Goal: Task Accomplishment & Management: Use online tool/utility

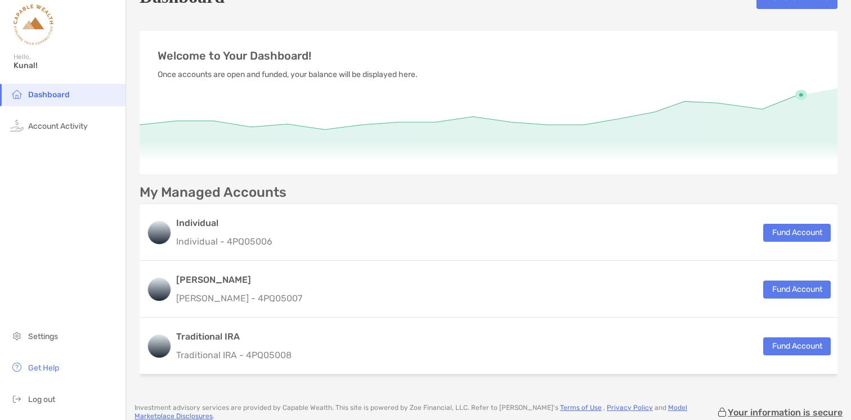
scroll to position [30, 0]
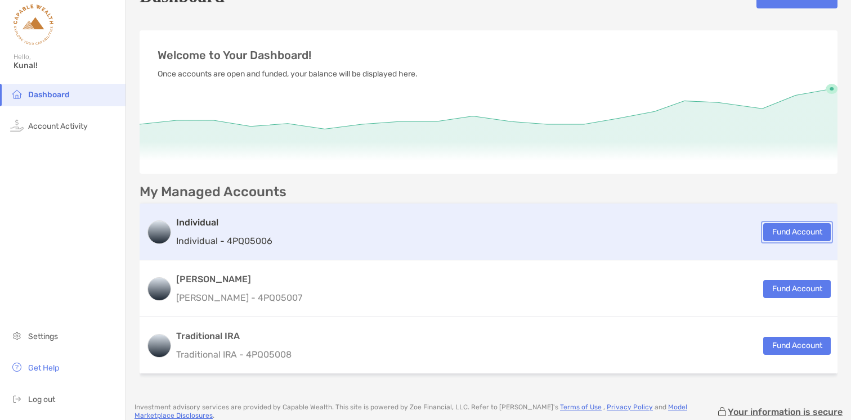
click at [774, 230] on button "Fund Account" at bounding box center [797, 232] width 68 height 18
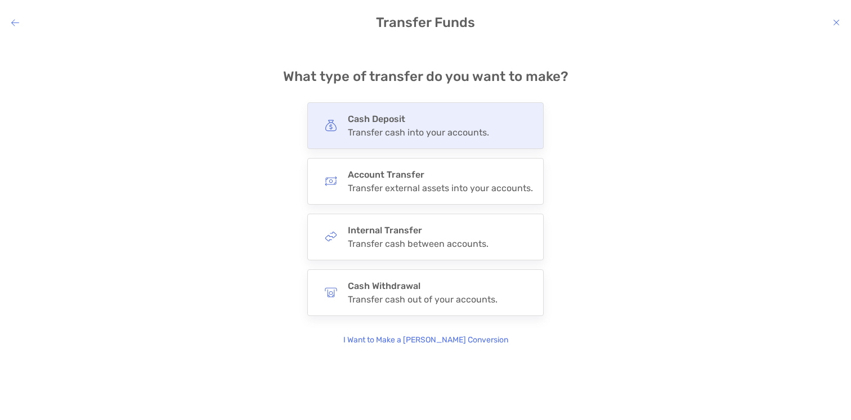
click at [425, 136] on div "Transfer cash into your accounts." at bounding box center [418, 132] width 141 height 11
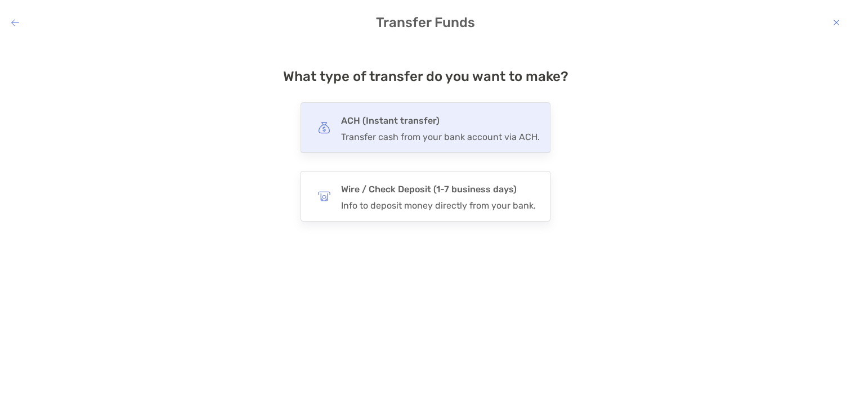
click at [425, 136] on div "Transfer cash from your bank account via ACH." at bounding box center [440, 137] width 199 height 11
click at [0, 0] on input "***" at bounding box center [0, 0] width 0 height 0
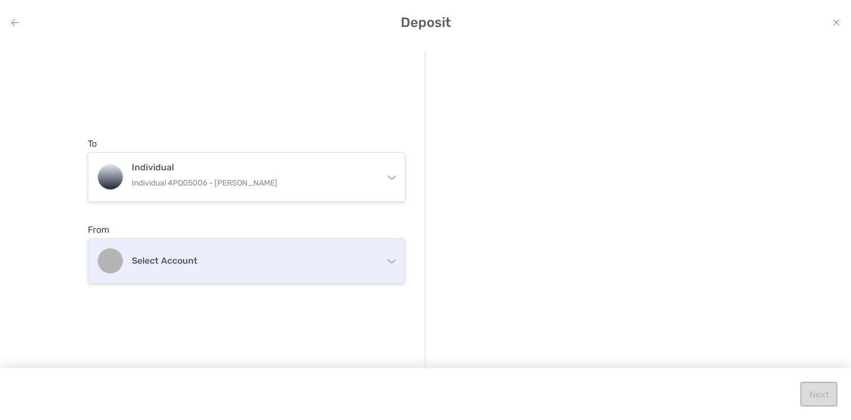
click at [209, 266] on h4 "Select account" at bounding box center [253, 260] width 243 height 11
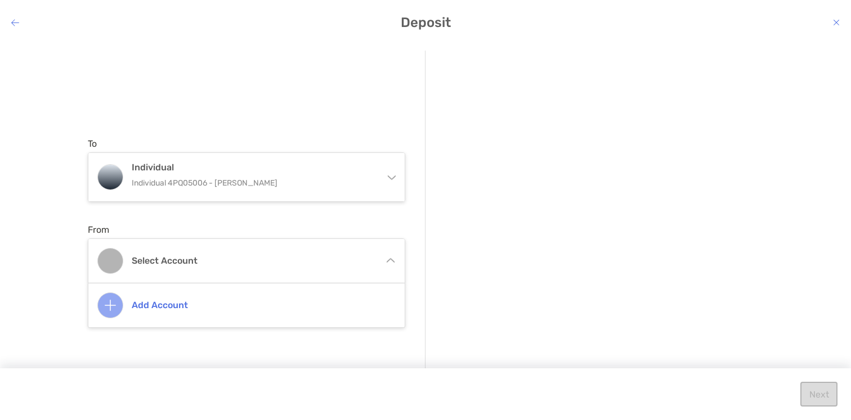
click at [177, 310] on h4 "Add account" at bounding box center [259, 305] width 254 height 11
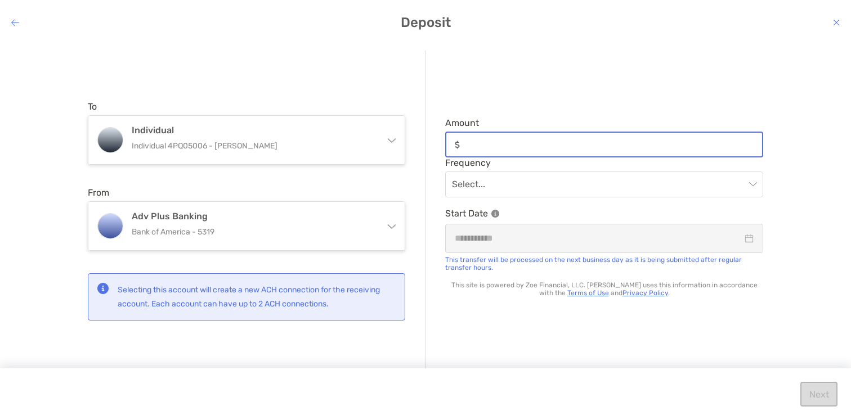
click at [501, 144] on input "Amount" at bounding box center [613, 145] width 298 height 10
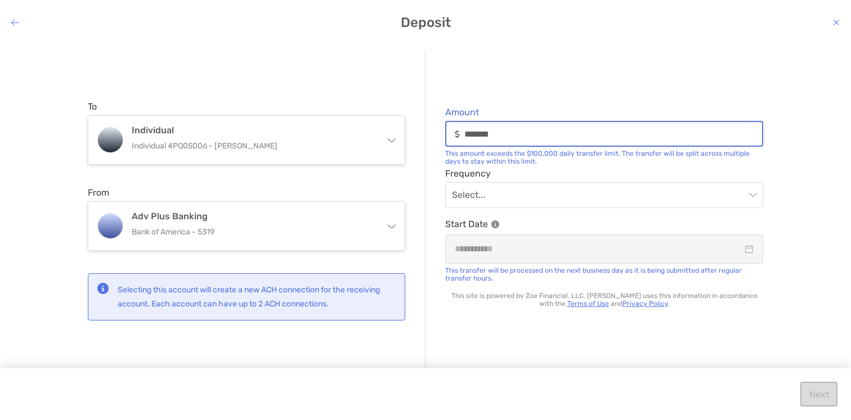
type input "*******"
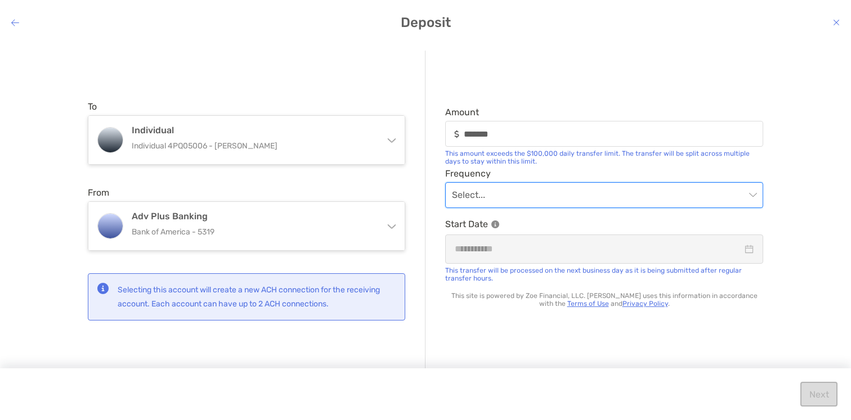
click at [481, 187] on input "modal" at bounding box center [598, 195] width 293 height 25
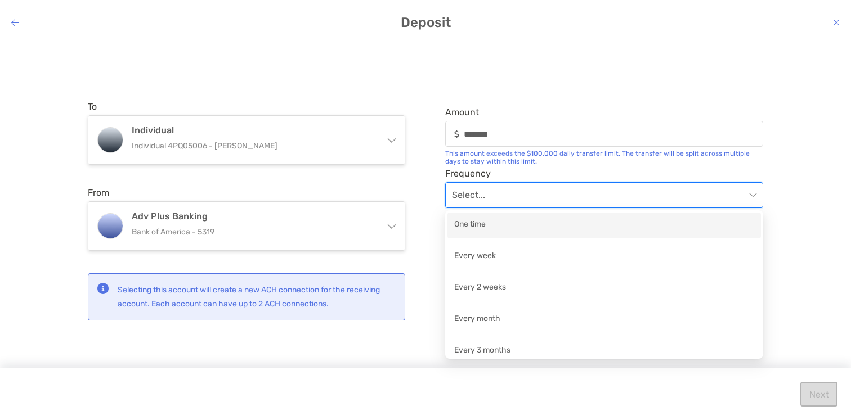
click at [485, 225] on div "One time" at bounding box center [604, 225] width 300 height 14
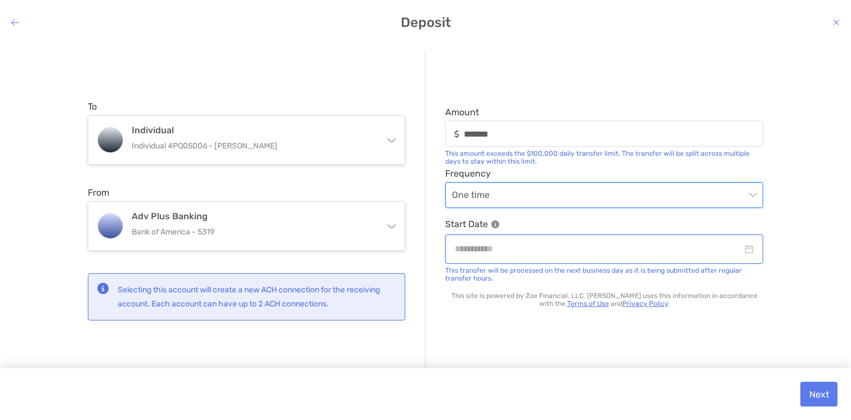
click at [499, 252] on input "modal" at bounding box center [599, 249] width 288 height 14
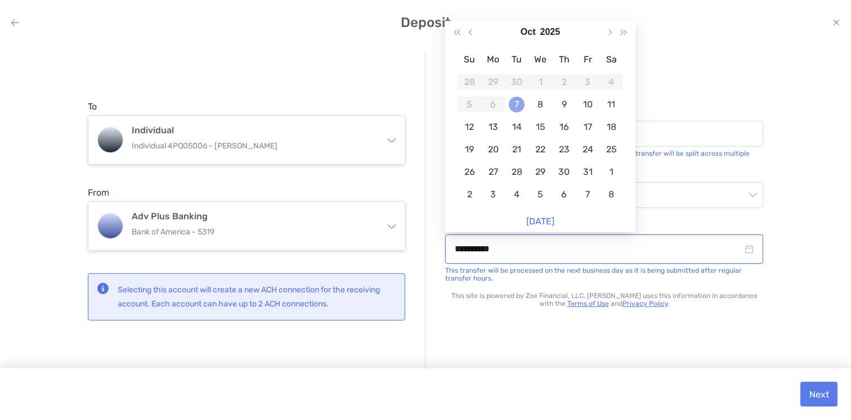
type input "**********"
click at [517, 106] on div "7" at bounding box center [517, 105] width 16 height 16
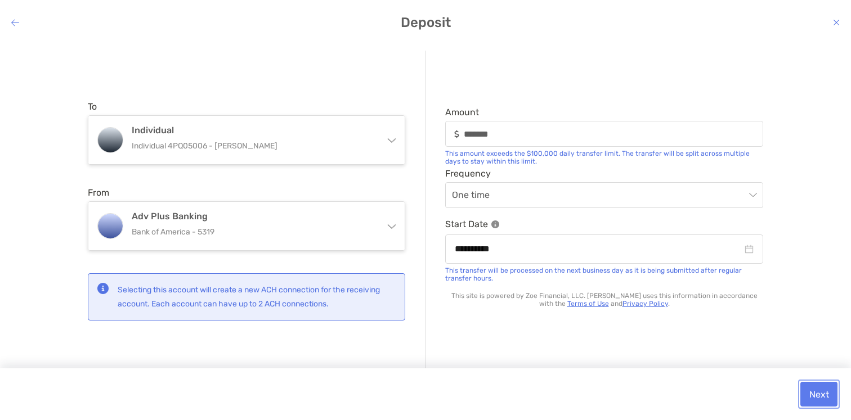
click at [821, 391] on button "Next" at bounding box center [818, 394] width 37 height 25
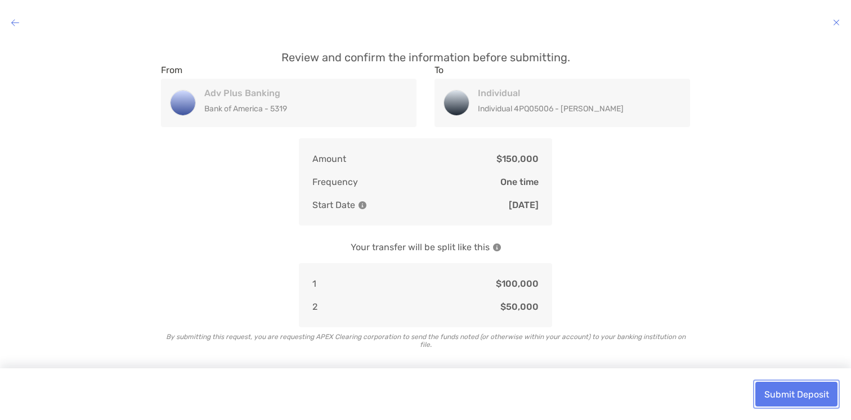
click at [783, 394] on button "Submit Deposit" at bounding box center [796, 394] width 82 height 25
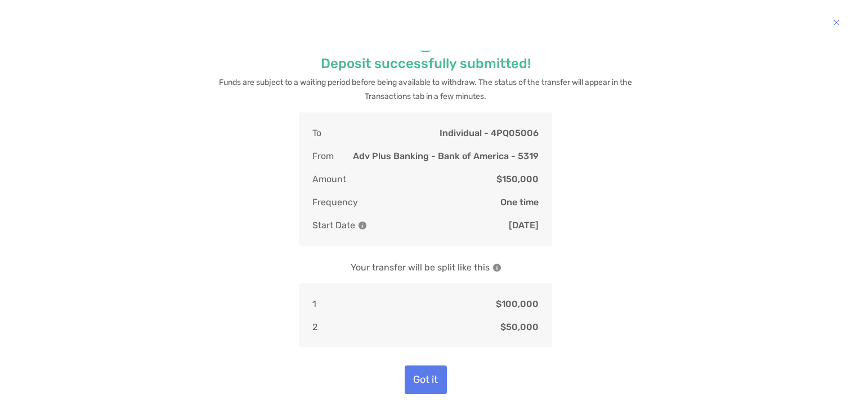
scroll to position [21, 0]
click at [418, 381] on button "Got it" at bounding box center [426, 380] width 42 height 29
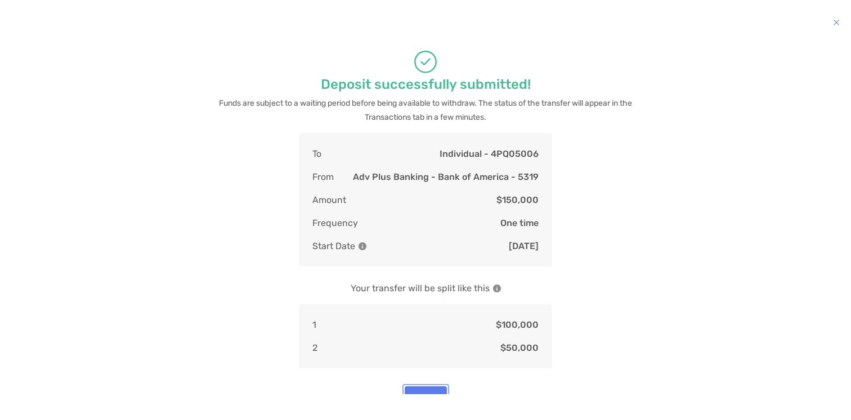
scroll to position [23, 0]
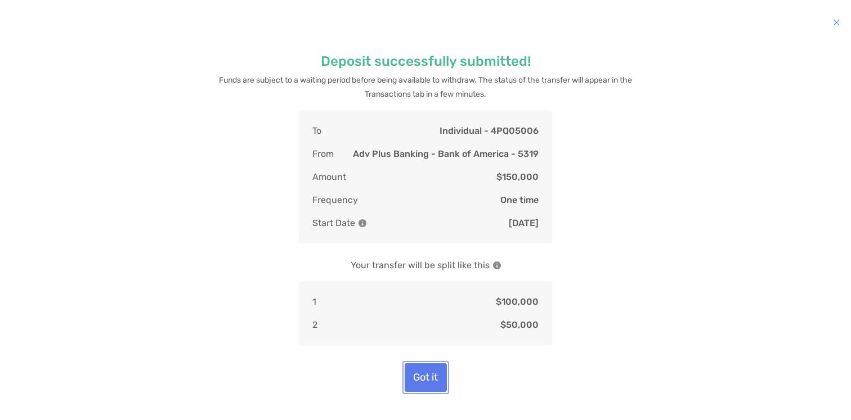
click at [436, 382] on button "Got it" at bounding box center [426, 377] width 42 height 29
